Goal: Task Accomplishment & Management: Use online tool/utility

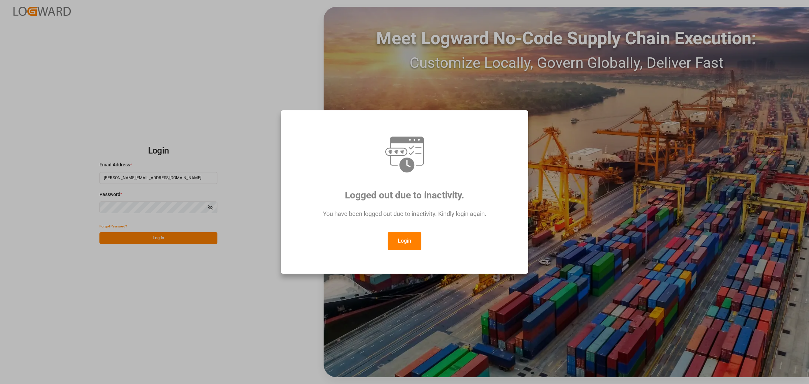
click at [403, 240] on button "Login" at bounding box center [405, 241] width 34 height 18
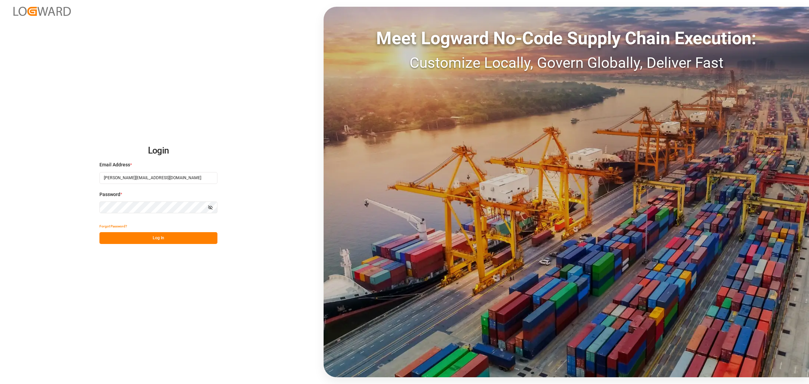
click at [152, 238] on button "Log In" at bounding box center [158, 238] width 118 height 12
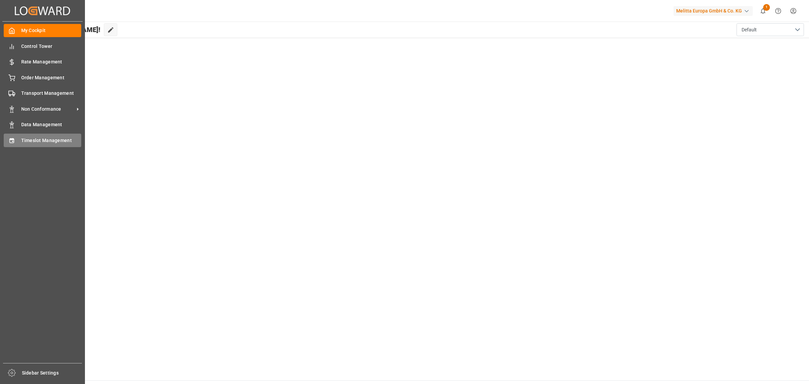
click at [30, 140] on span "Timeslot Management" at bounding box center [51, 140] width 60 height 7
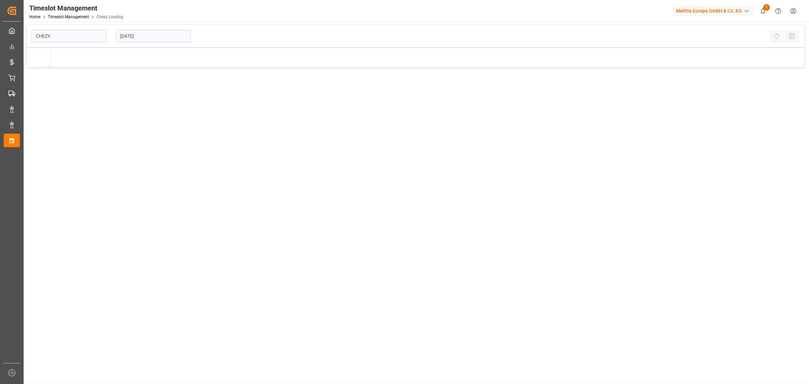
type input "Chezy Loading"
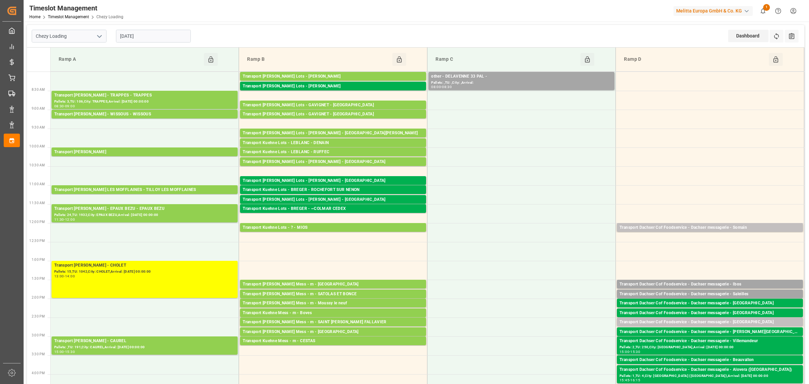
click at [146, 29] on div "[DATE]" at bounding box center [153, 36] width 84 height 22
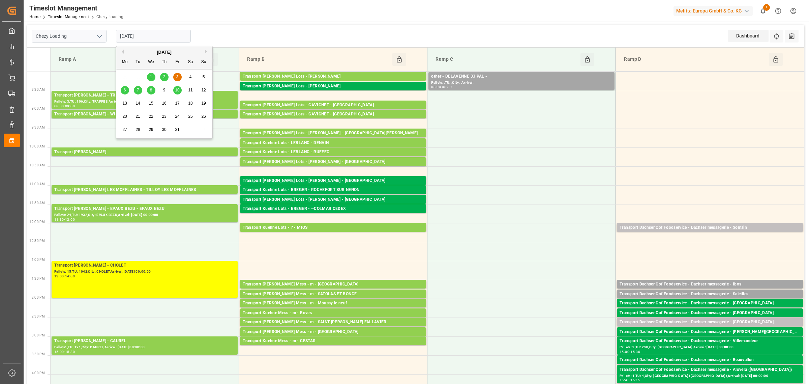
click at [155, 41] on input "[DATE]" at bounding box center [153, 36] width 75 height 13
click at [123, 90] on div "6" at bounding box center [125, 90] width 8 height 8
type input "[DATE]"
